Goal: Information Seeking & Learning: Find specific page/section

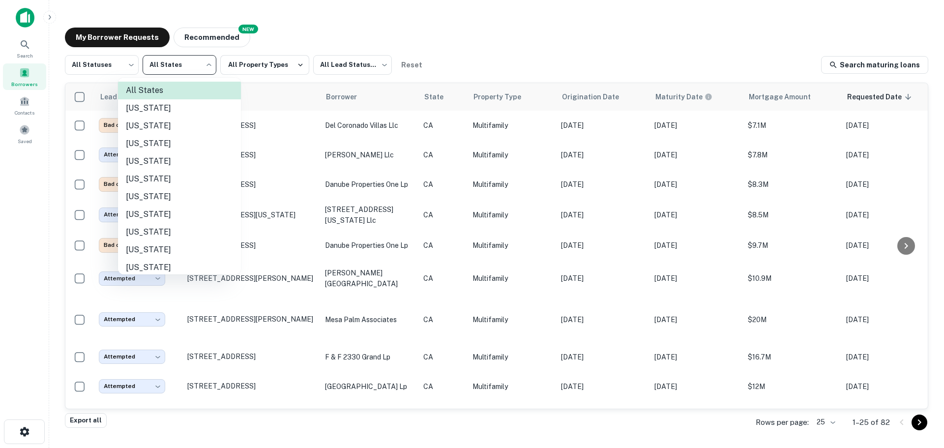
click at [181, 243] on li "[US_STATE]" at bounding box center [179, 250] width 123 height 18
type input "**"
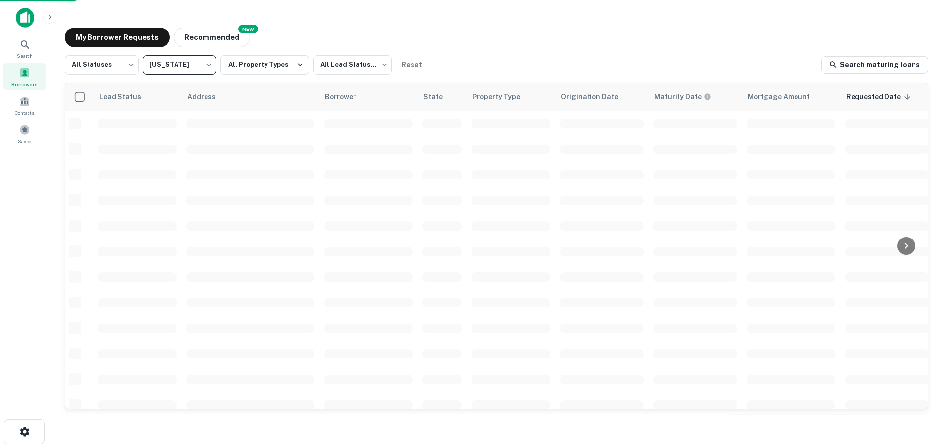
click at [268, 62] on div at bounding box center [472, 224] width 944 height 448
click at [268, 62] on button "All Property Types" at bounding box center [264, 65] width 89 height 20
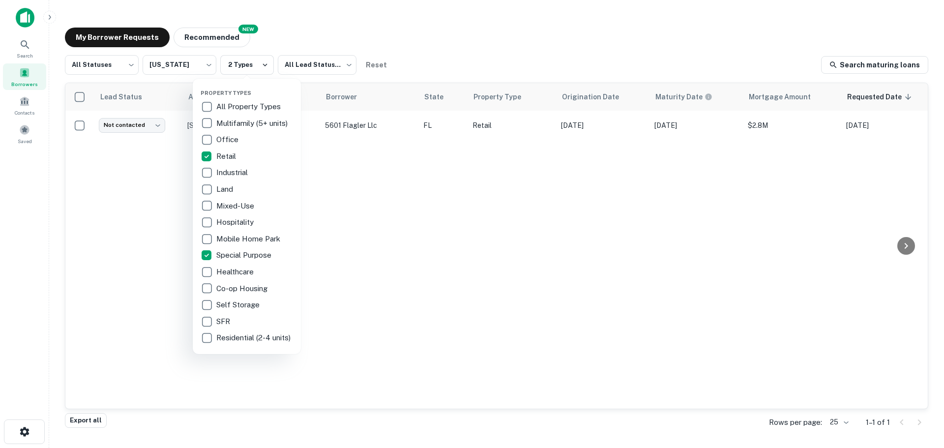
click at [327, 60] on div at bounding box center [472, 224] width 944 height 448
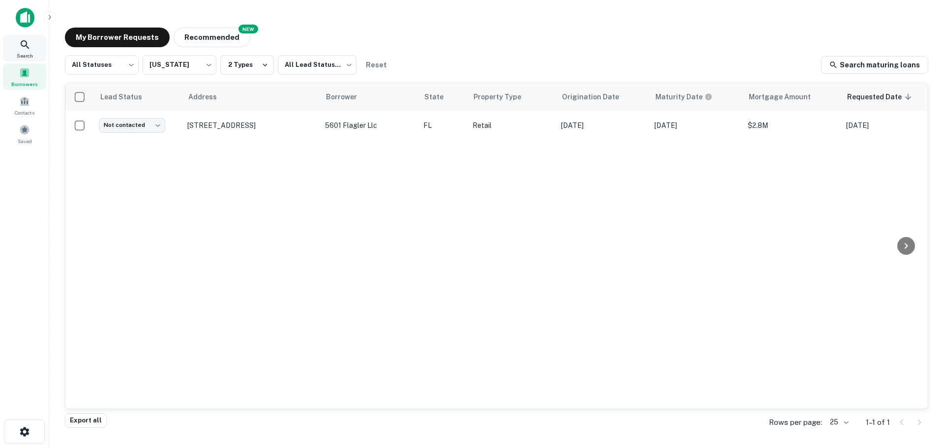
click at [27, 46] on icon at bounding box center [25, 44] width 8 height 8
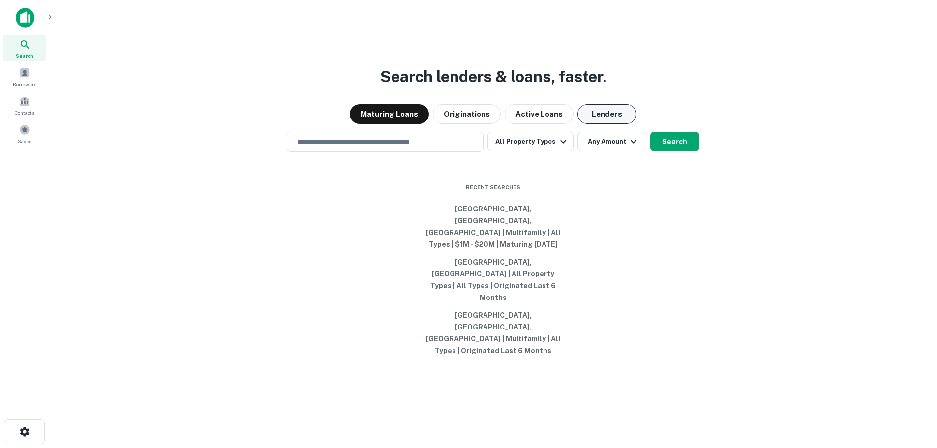
click at [599, 124] on button "Lenders" at bounding box center [606, 114] width 59 height 20
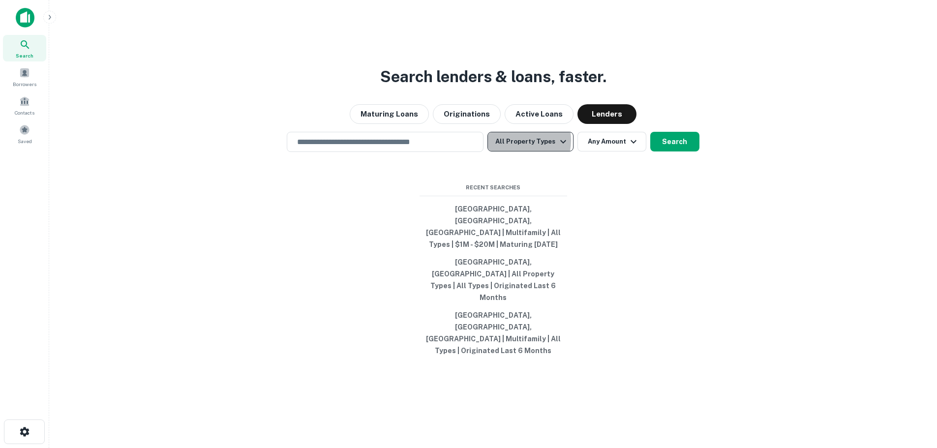
click at [513, 151] on button "All Property Types" at bounding box center [530, 142] width 86 height 20
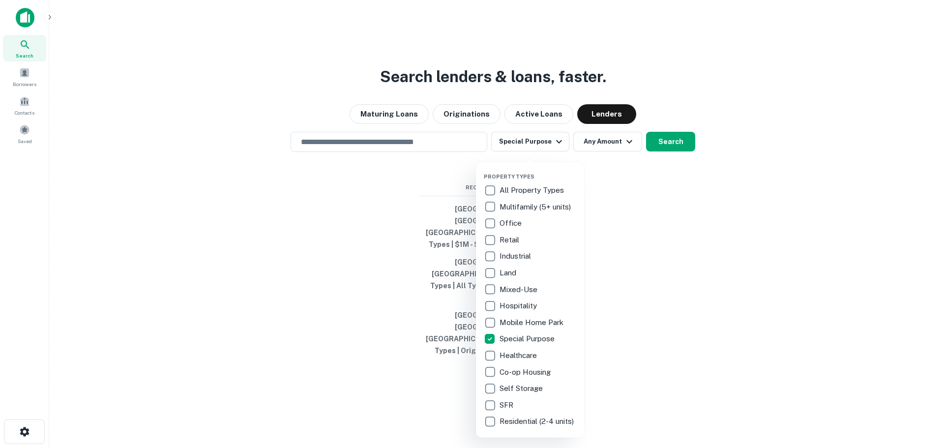
click at [599, 174] on div at bounding box center [472, 224] width 944 height 448
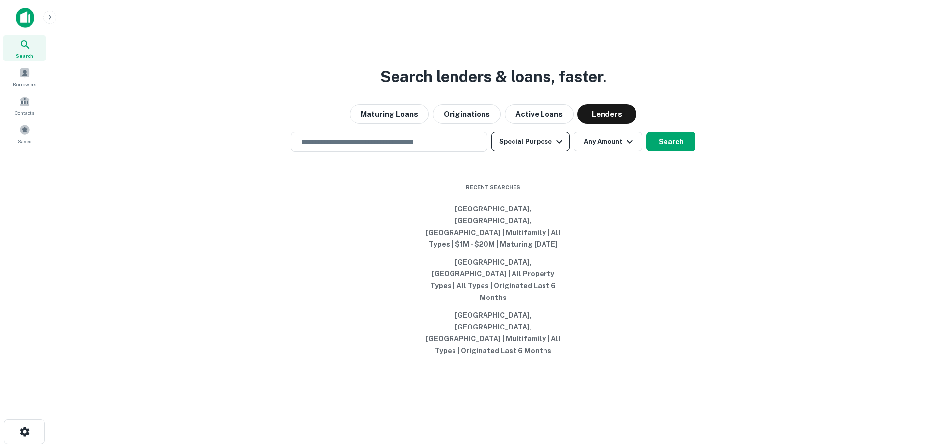
click at [519, 151] on button "Special Purpose" at bounding box center [530, 142] width 78 height 20
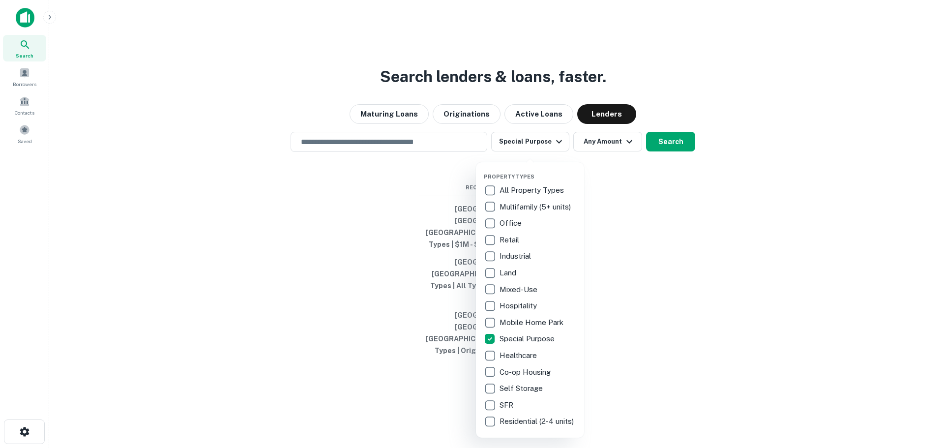
click at [605, 176] on div at bounding box center [472, 224] width 944 height 448
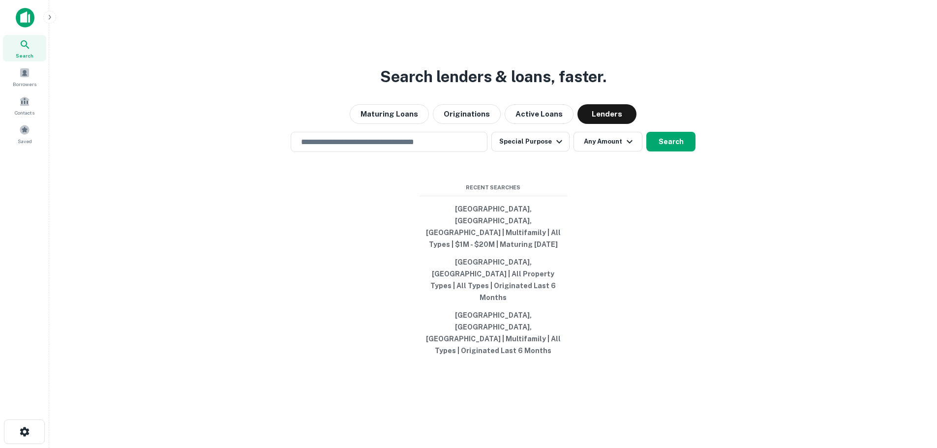
click at [614, 172] on div "Property Types All Property Types Multifamily (5+ units) Office Retail Industri…" at bounding box center [468, 224] width 937 height 448
click at [615, 151] on button "Any Amount" at bounding box center [607, 142] width 69 height 20
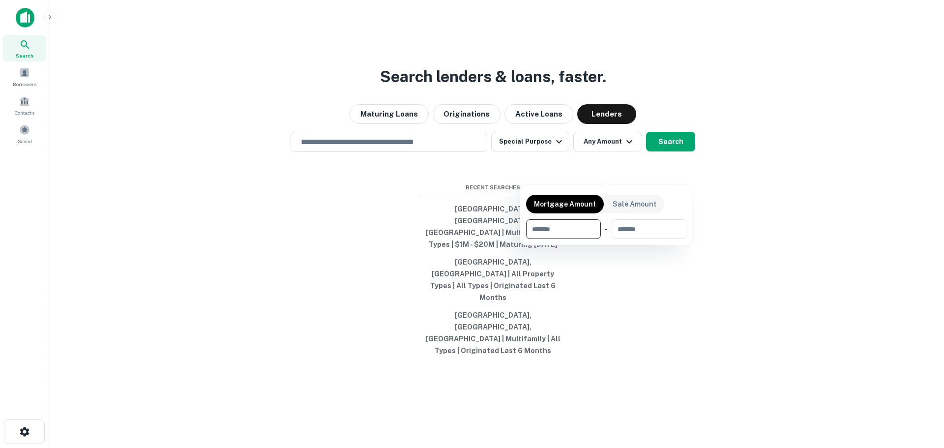
click at [583, 221] on input "number" at bounding box center [560, 229] width 68 height 20
type input "*******"
click at [659, 226] on input "number" at bounding box center [647, 229] width 63 height 20
type input "********"
click at [430, 167] on div at bounding box center [472, 224] width 944 height 448
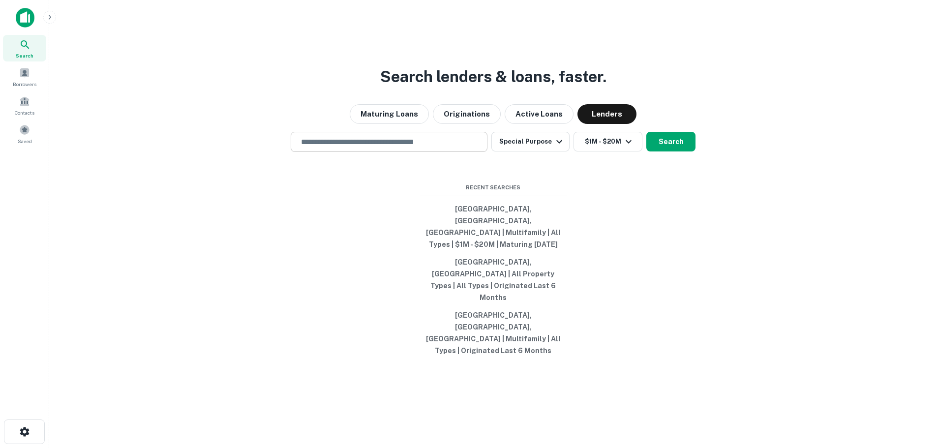
click at [425, 148] on input "text" at bounding box center [389, 141] width 188 height 11
type input "*"
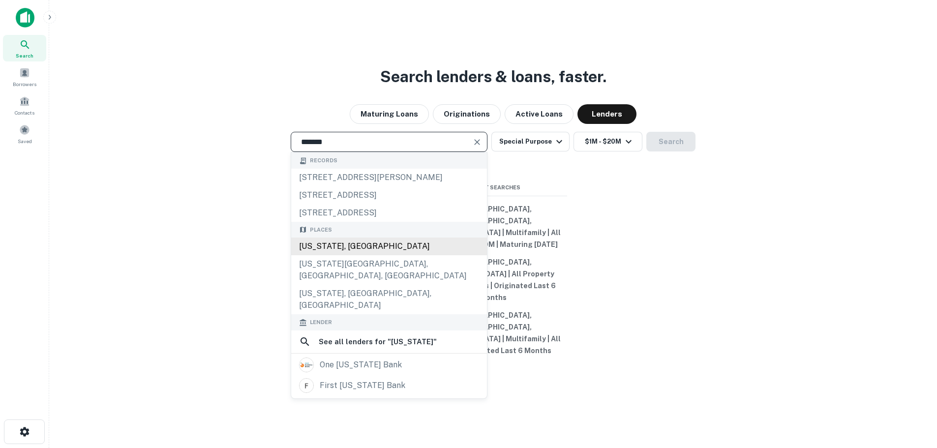
click at [376, 255] on div "Florida, USA" at bounding box center [389, 247] width 196 height 18
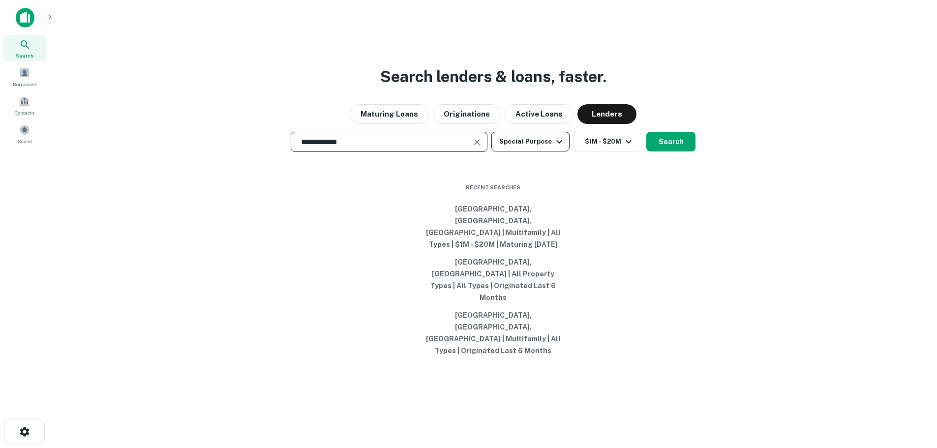
type input "**********"
click at [529, 151] on button "Special Purpose" at bounding box center [530, 142] width 78 height 20
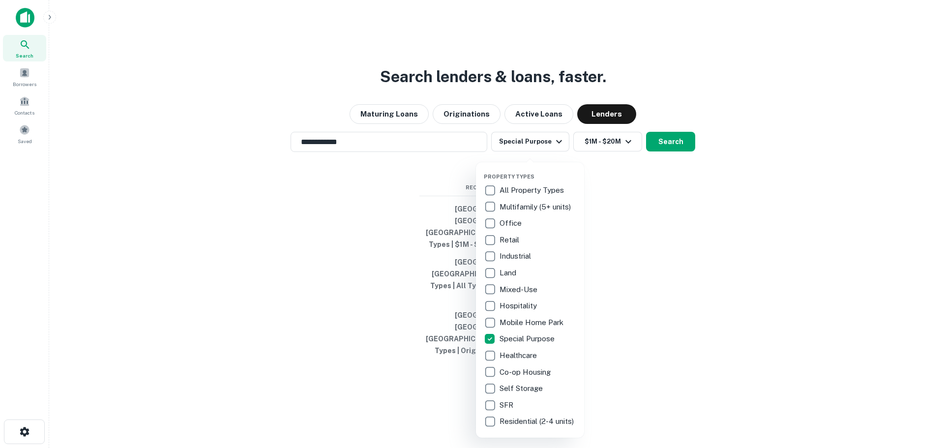
click at [683, 177] on div at bounding box center [472, 224] width 944 height 448
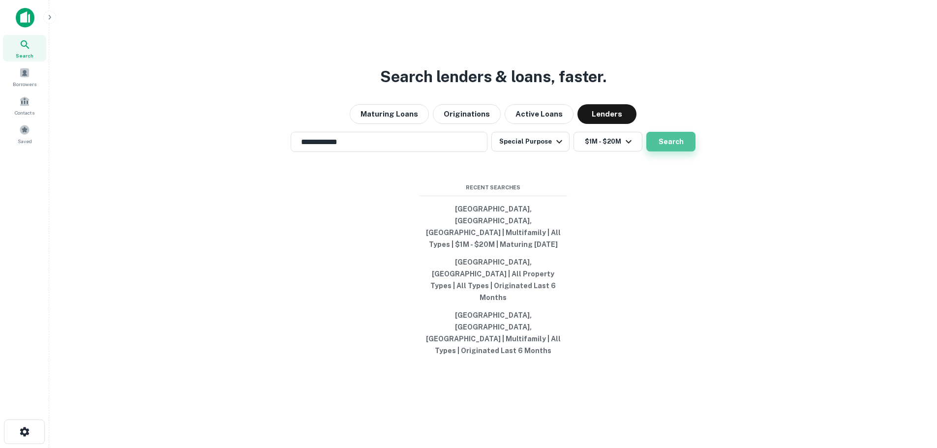
click at [681, 151] on button "Search" at bounding box center [670, 142] width 49 height 20
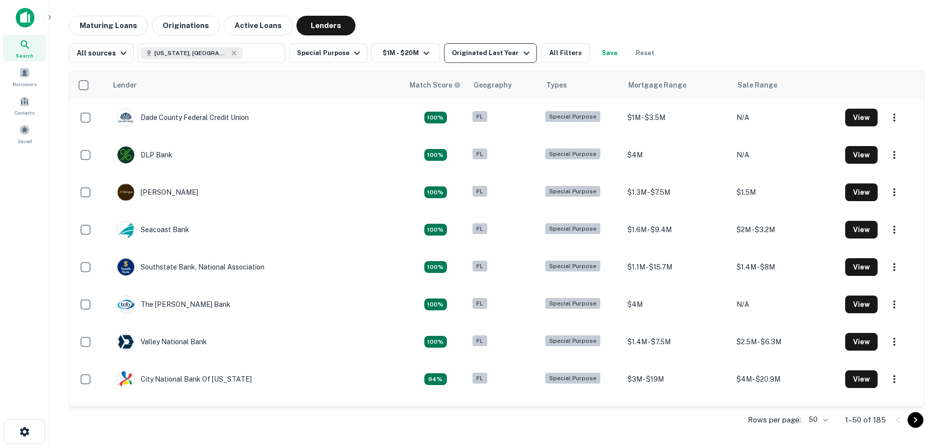
click at [504, 59] on button "Originated Last Year" at bounding box center [490, 53] width 92 height 20
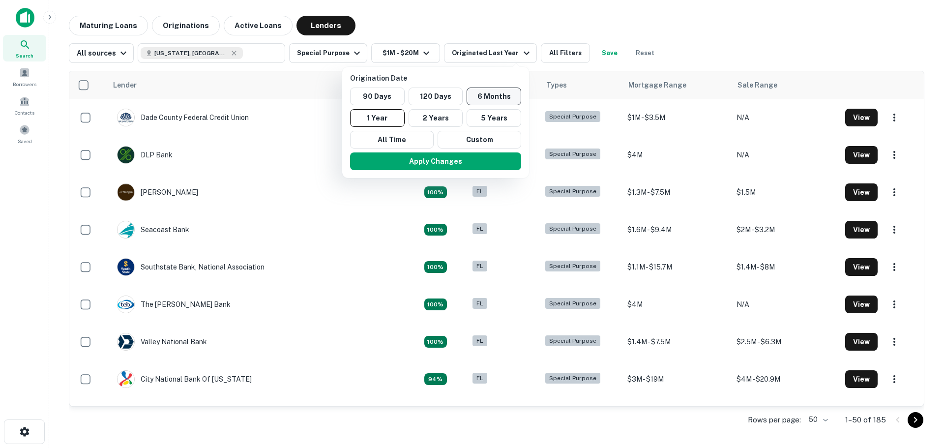
click at [490, 102] on button "6 Months" at bounding box center [494, 97] width 55 height 18
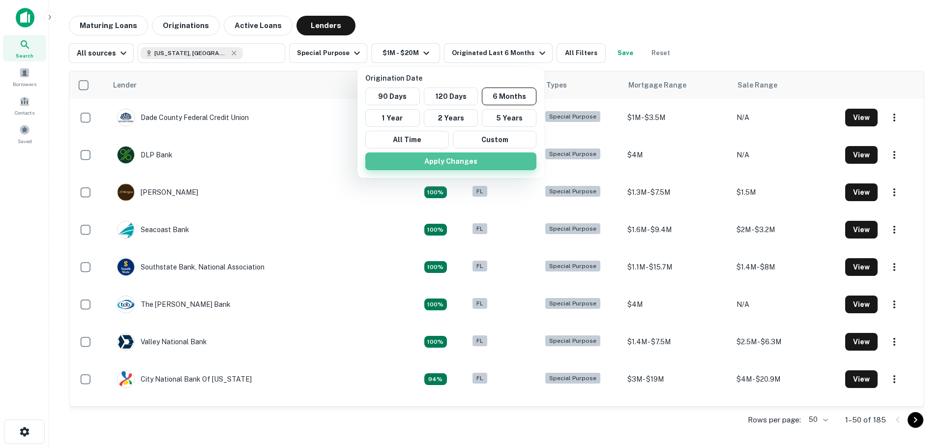
click at [509, 162] on button "Apply Changes" at bounding box center [450, 161] width 171 height 18
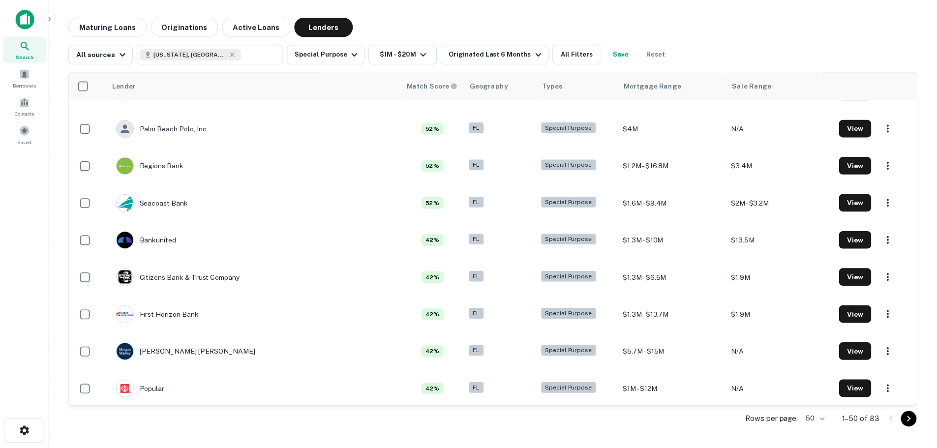
scroll to position [184, 0]
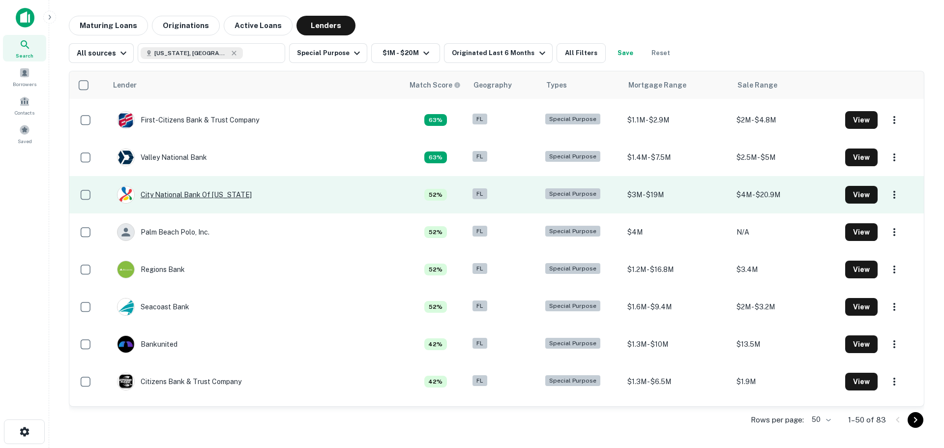
click at [219, 191] on div "City National Bank Of Florida" at bounding box center [184, 195] width 135 height 18
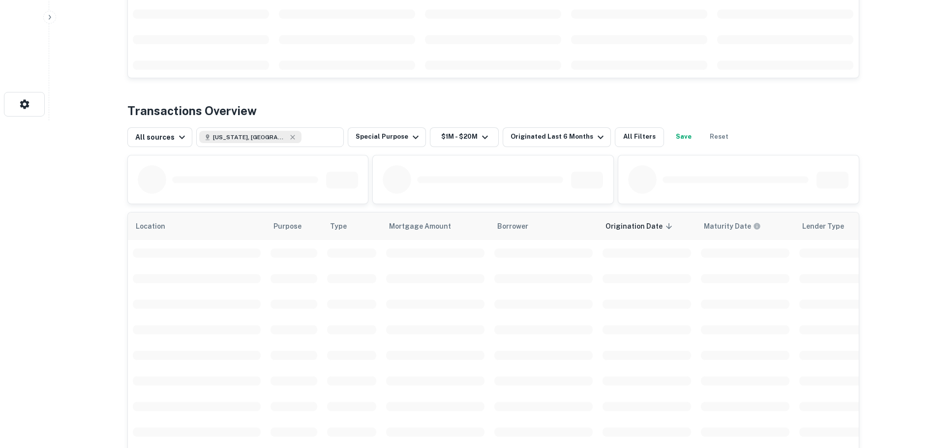
scroll to position [344, 0]
